Goal: Information Seeking & Learning: Check status

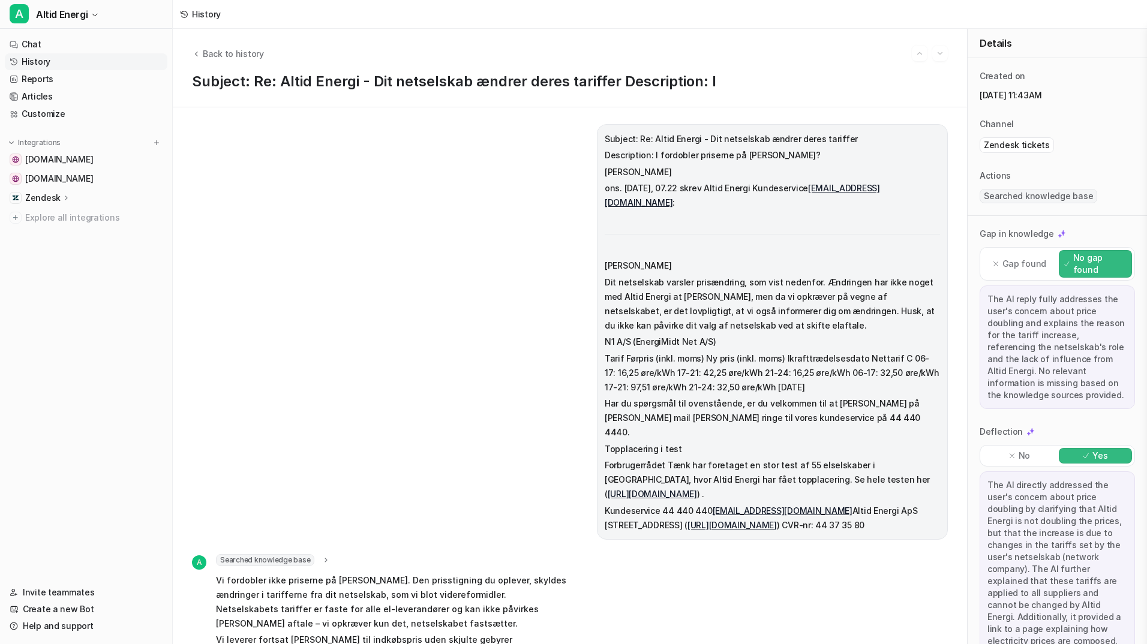
click at [35, 56] on link "History" at bounding box center [86, 61] width 163 height 17
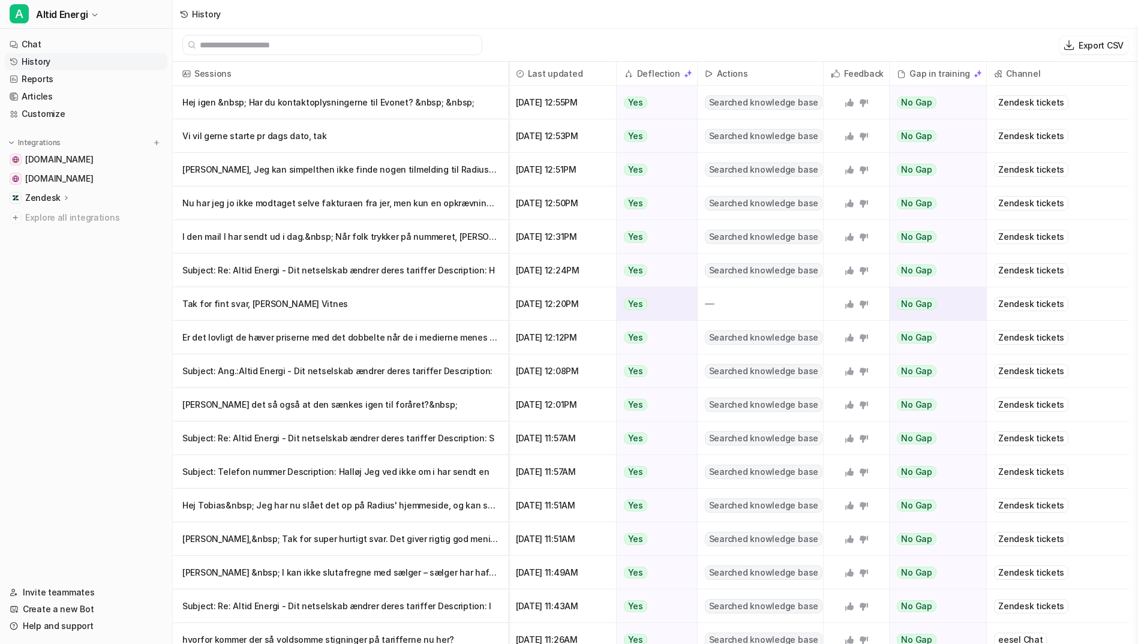
click at [340, 293] on p "Tak for fint svar, [PERSON_NAME] Vitnes" at bounding box center [340, 304] width 316 height 34
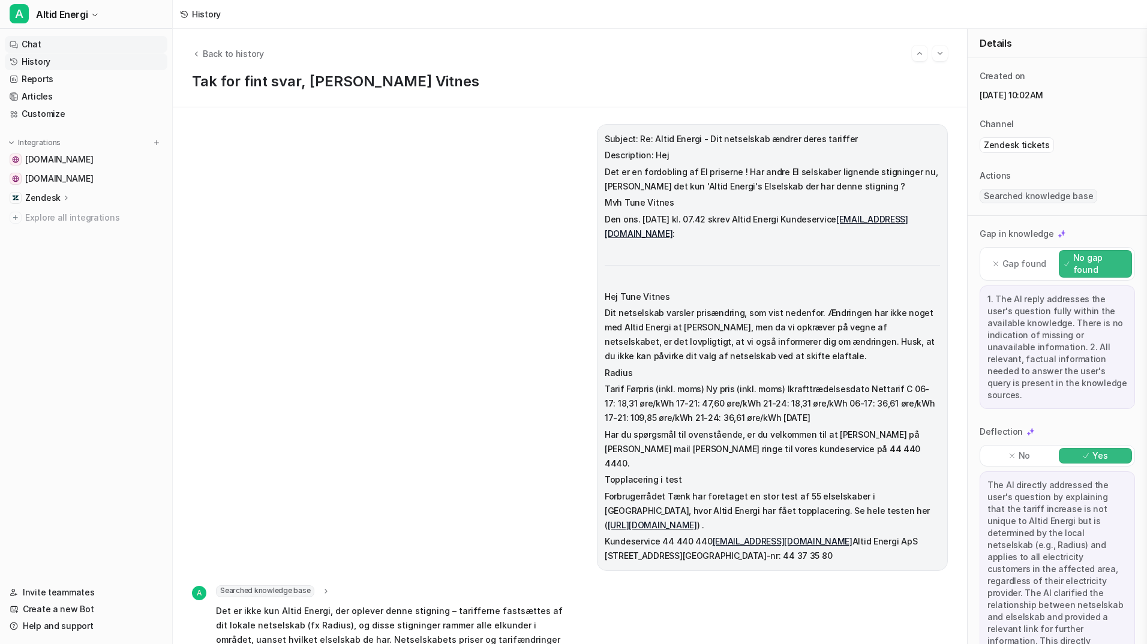
click at [65, 43] on link "Chat" at bounding box center [86, 44] width 163 height 17
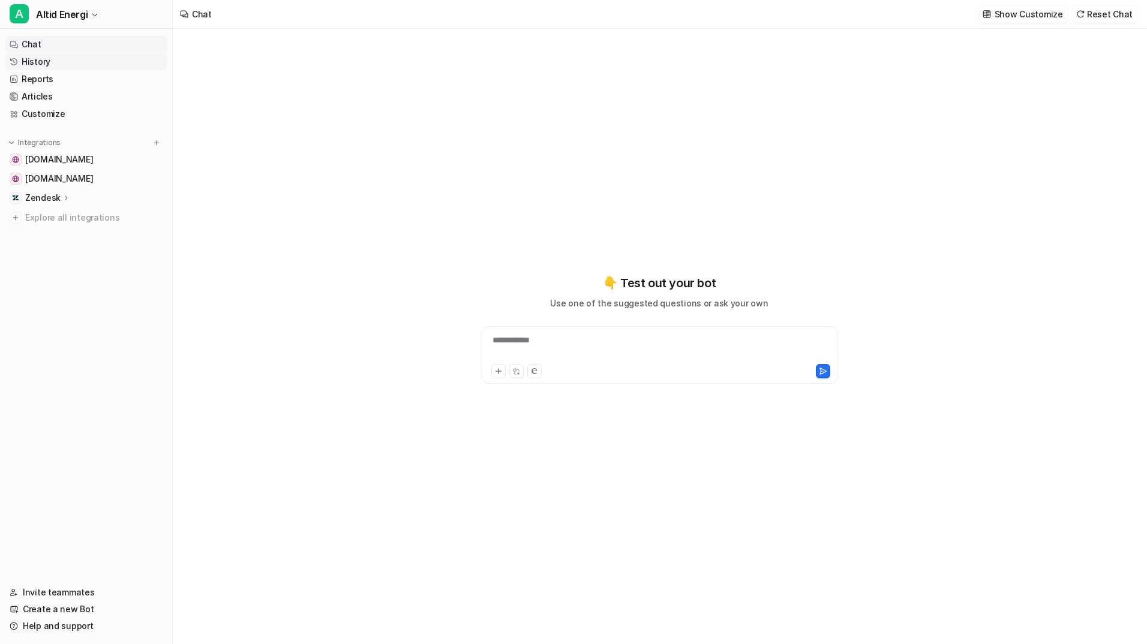
click at [56, 60] on link "History" at bounding box center [86, 61] width 163 height 17
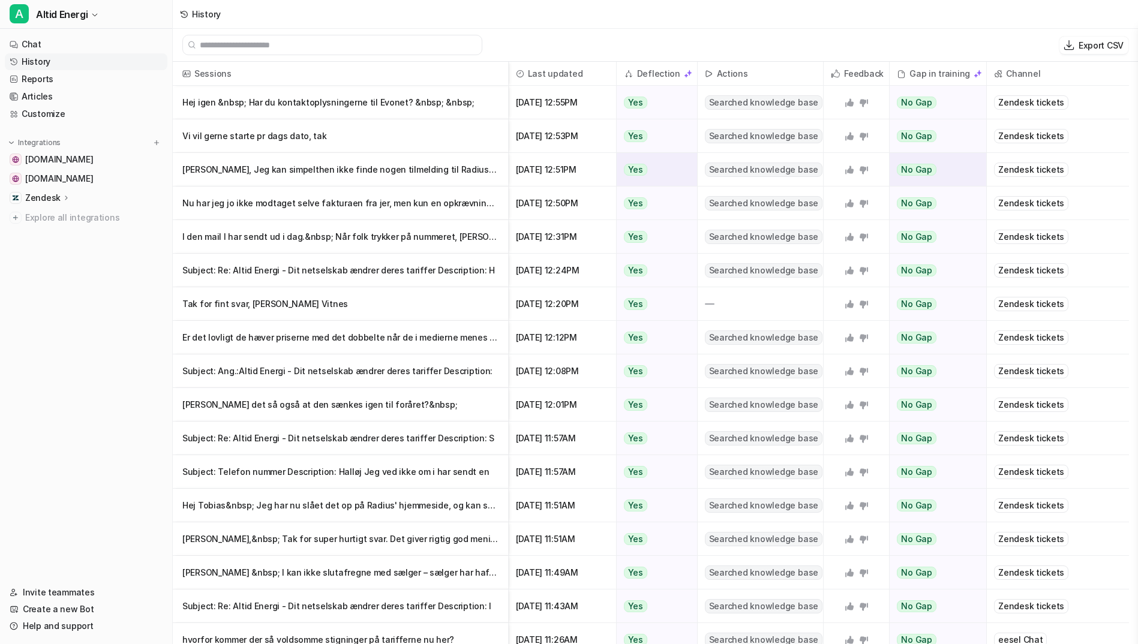
click at [382, 178] on p "[PERSON_NAME], Jeg kan simpelthen ikke finde nogen tilmelding til Radius - jeg v" at bounding box center [340, 170] width 316 height 34
